Goal: Find specific fact: Find specific fact

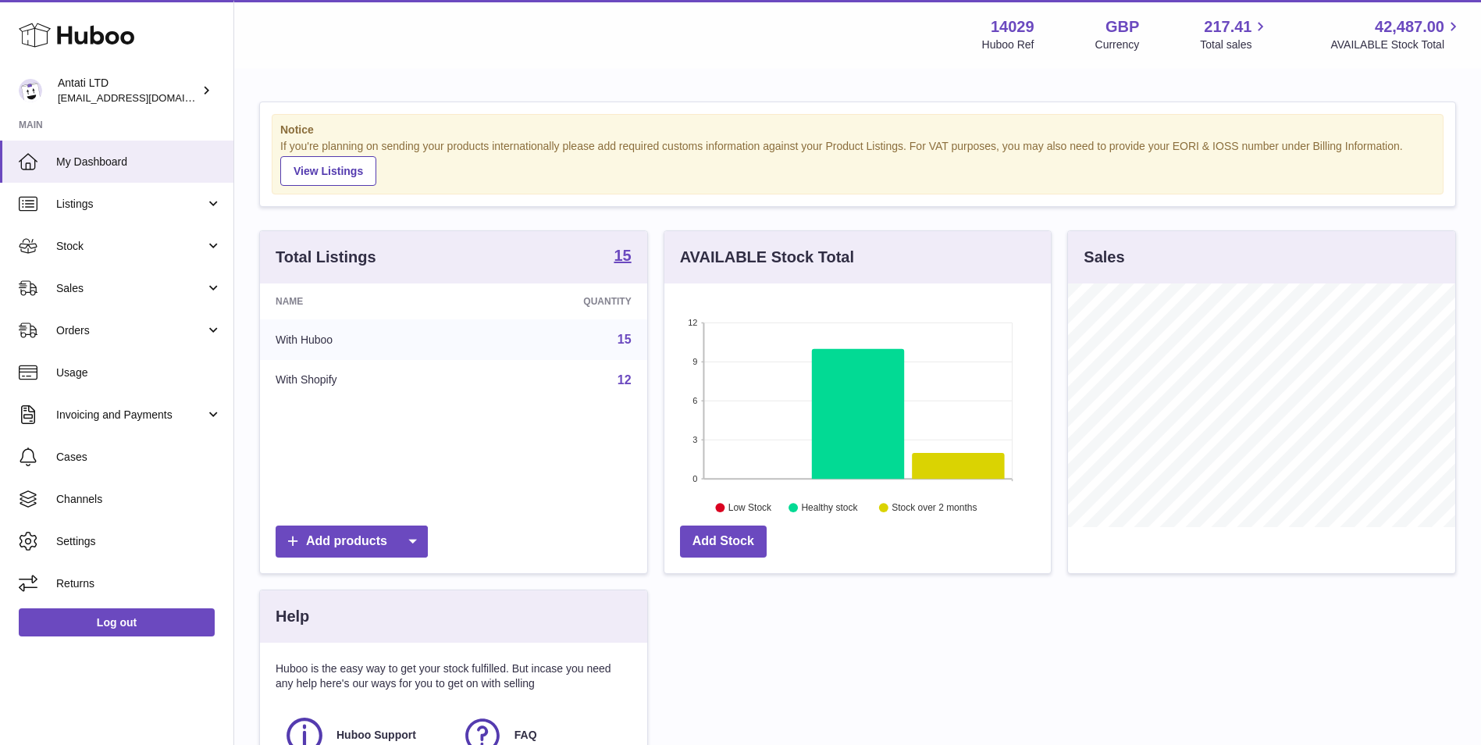
scroll to position [244, 387]
click at [123, 192] on link "Listings" at bounding box center [117, 204] width 234 height 42
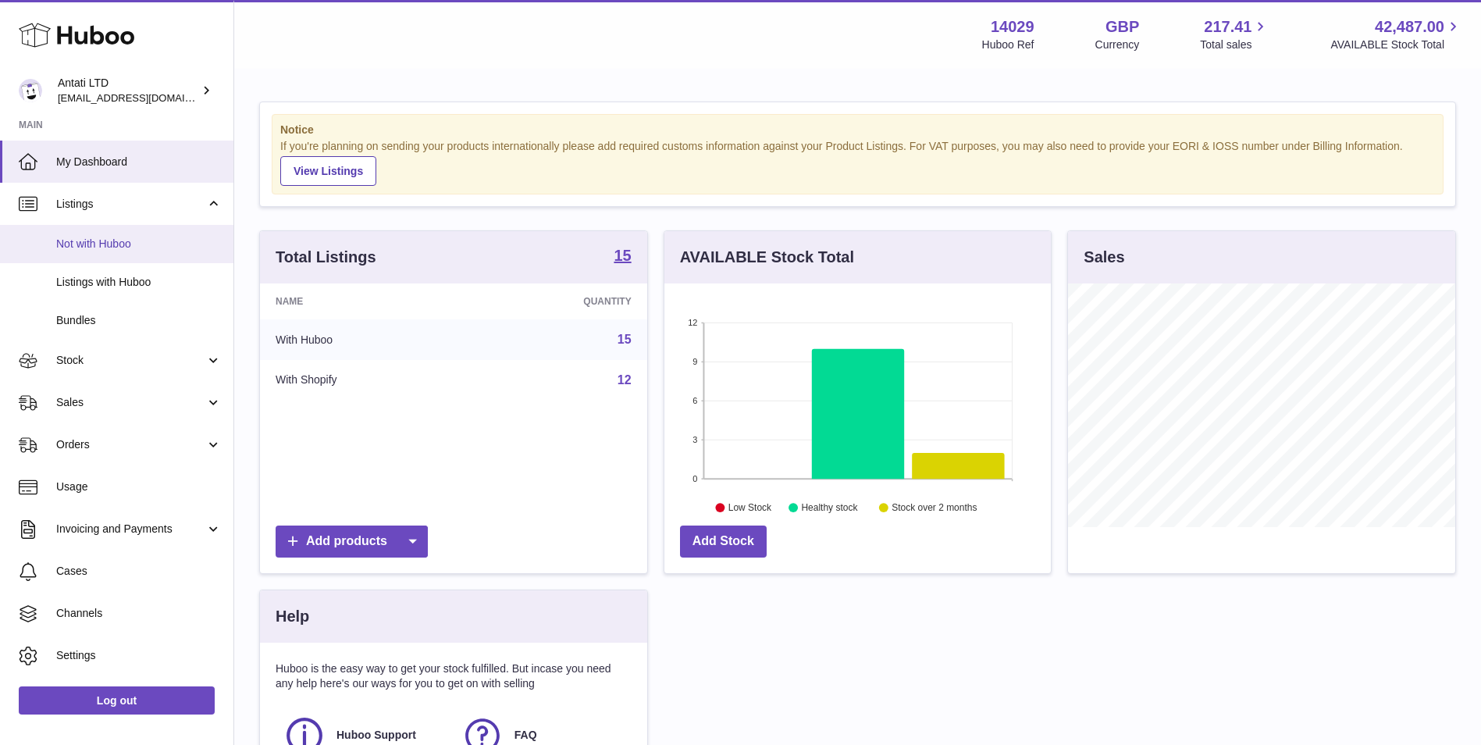
click at [120, 237] on span "Not with Huboo" at bounding box center [139, 244] width 166 height 15
click at [152, 206] on span "Listings" at bounding box center [130, 204] width 149 height 15
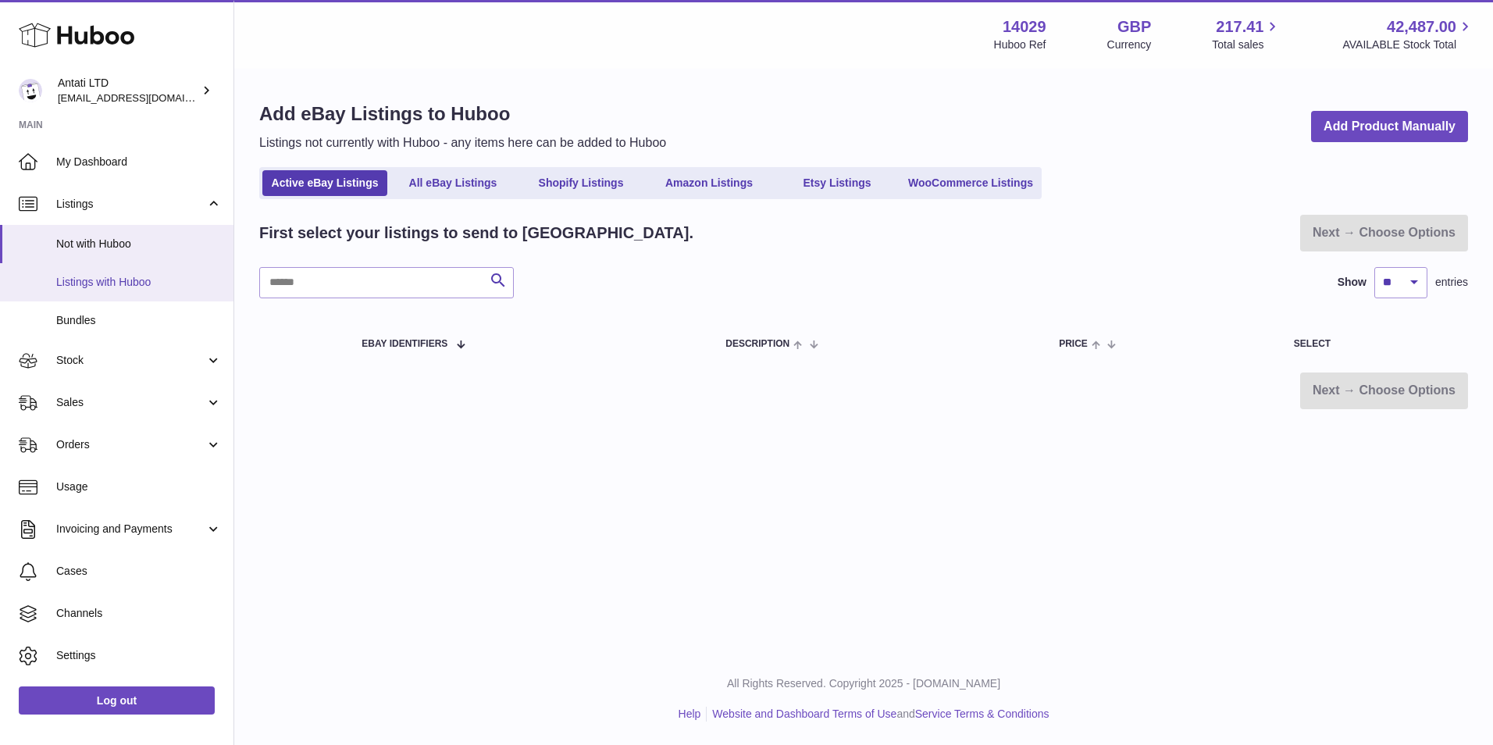
click at [152, 279] on span "Listings with Huboo" at bounding box center [139, 282] width 166 height 15
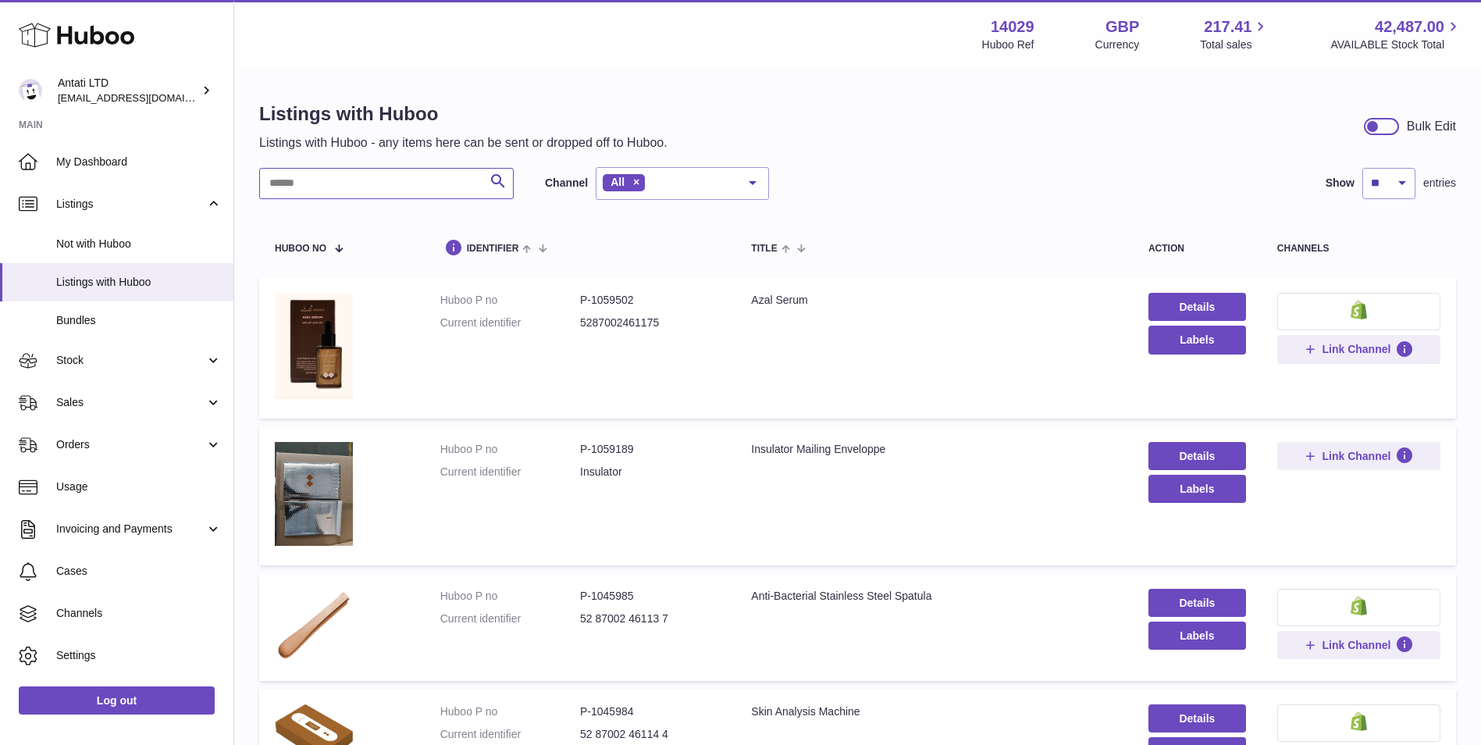
click at [369, 171] on input "text" at bounding box center [386, 183] width 255 height 31
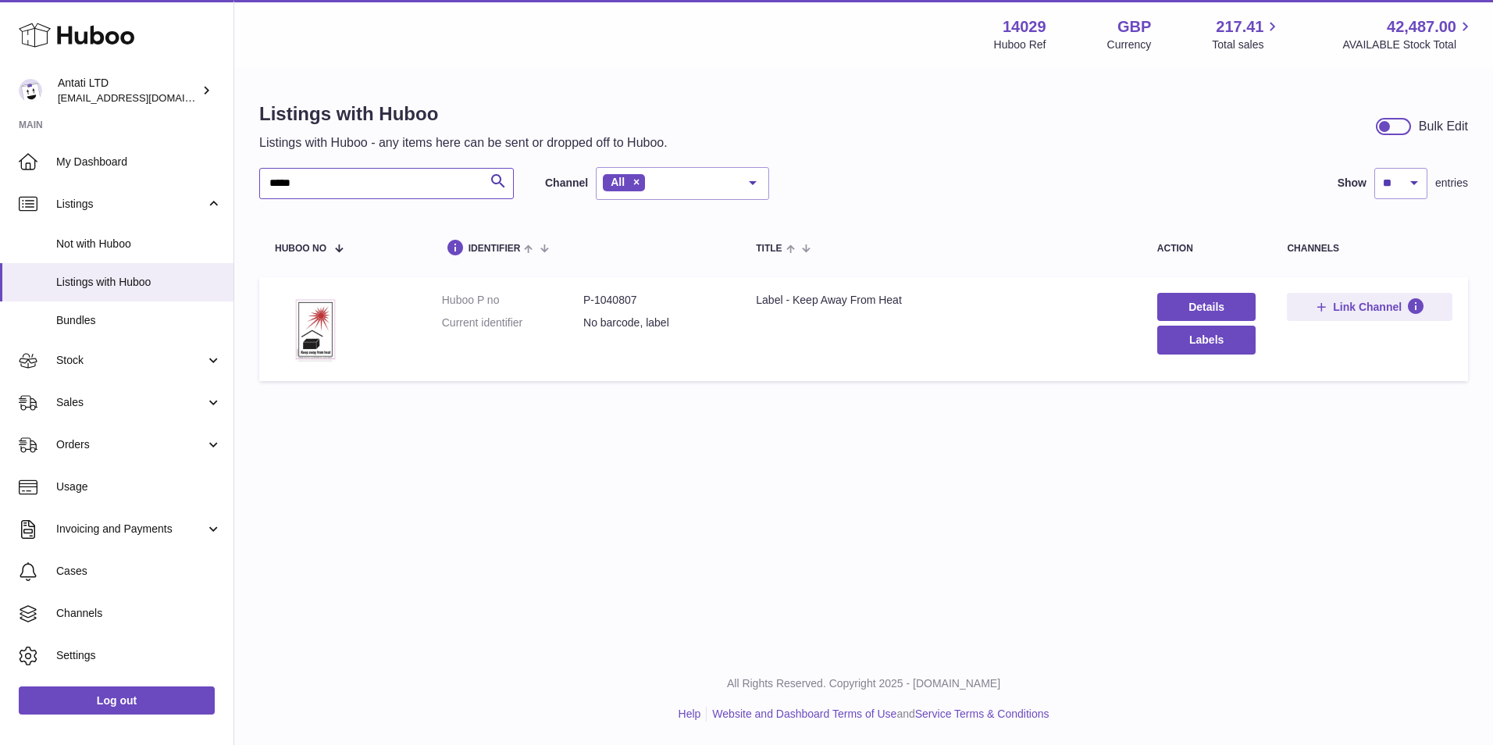
type input "****"
drag, startPoint x: 651, startPoint y: 306, endPoint x: 577, endPoint y: 308, distance: 73.4
click at [577, 308] on dl "Huboo P no P-1040807 Current identifier No barcode, label" at bounding box center [583, 315] width 283 height 45
copy dl "P-1040807"
drag, startPoint x: 939, startPoint y: 300, endPoint x: 752, endPoint y: 317, distance: 187.4
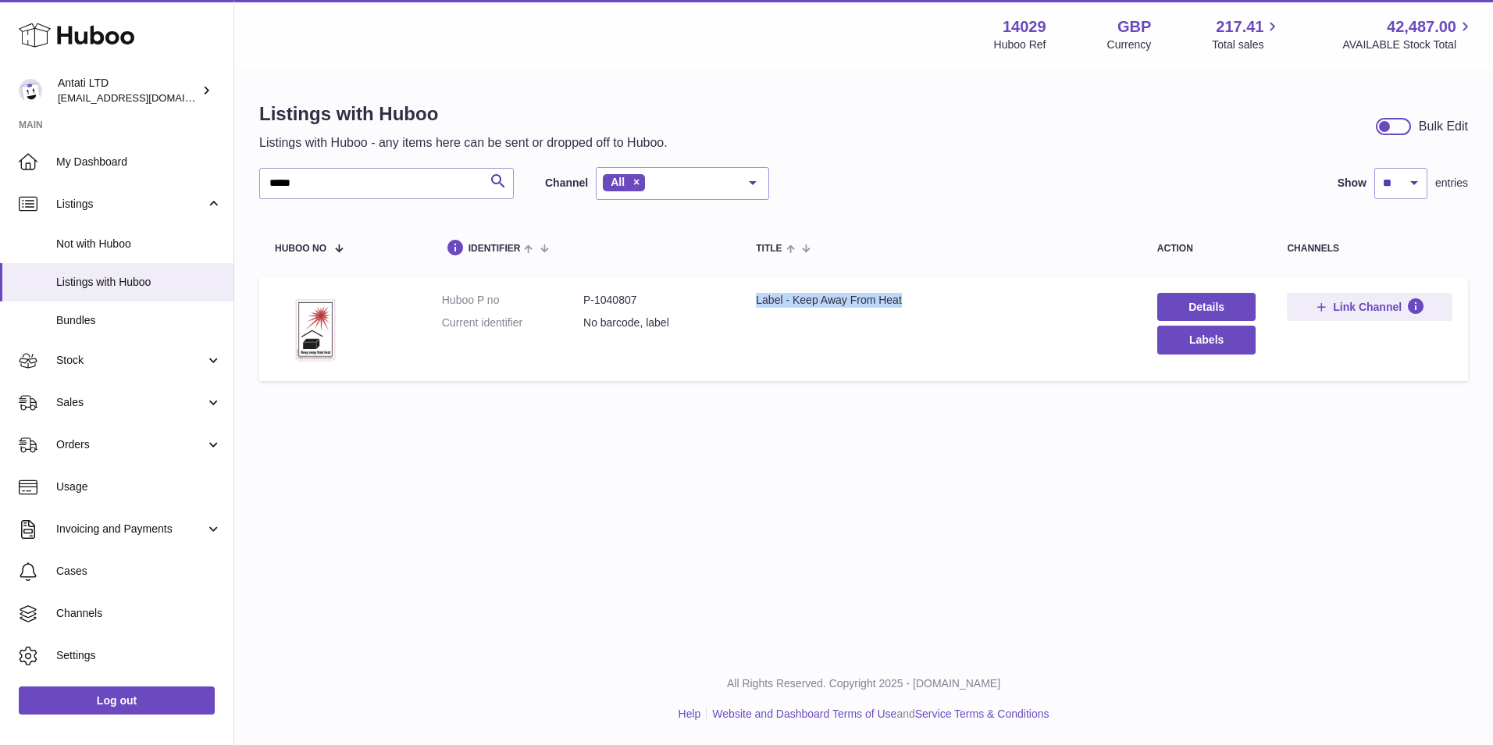
click at [752, 317] on td "Title Label - Keep Away From Heat" at bounding box center [940, 329] width 401 height 104
copy div "Label - Keep Away From Heat"
